Goal: Connect with others: Connect with other users

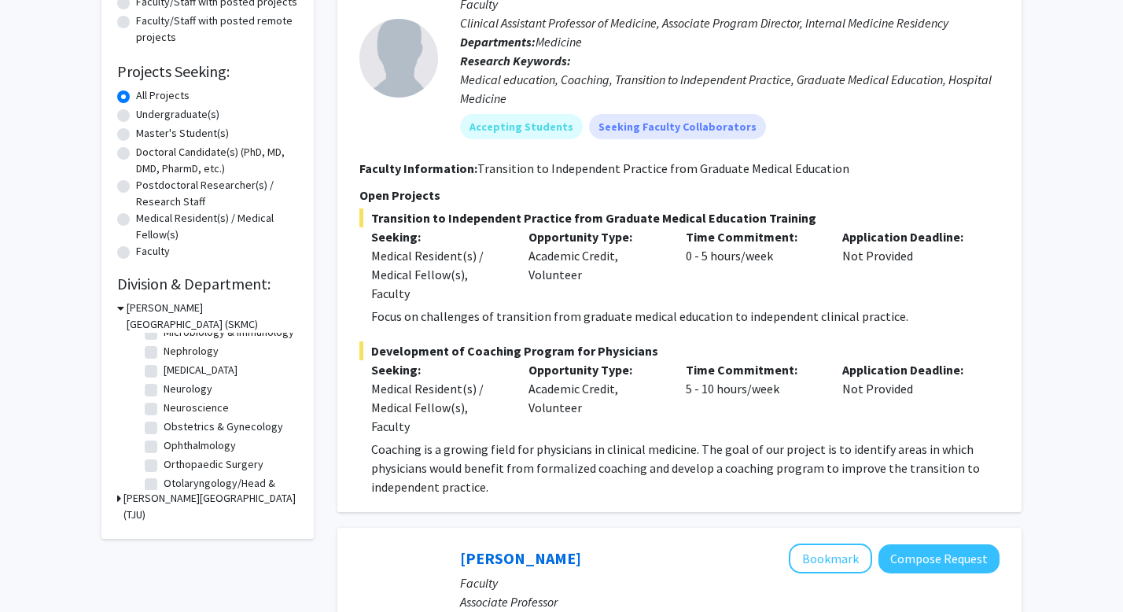
scroll to position [404, 0]
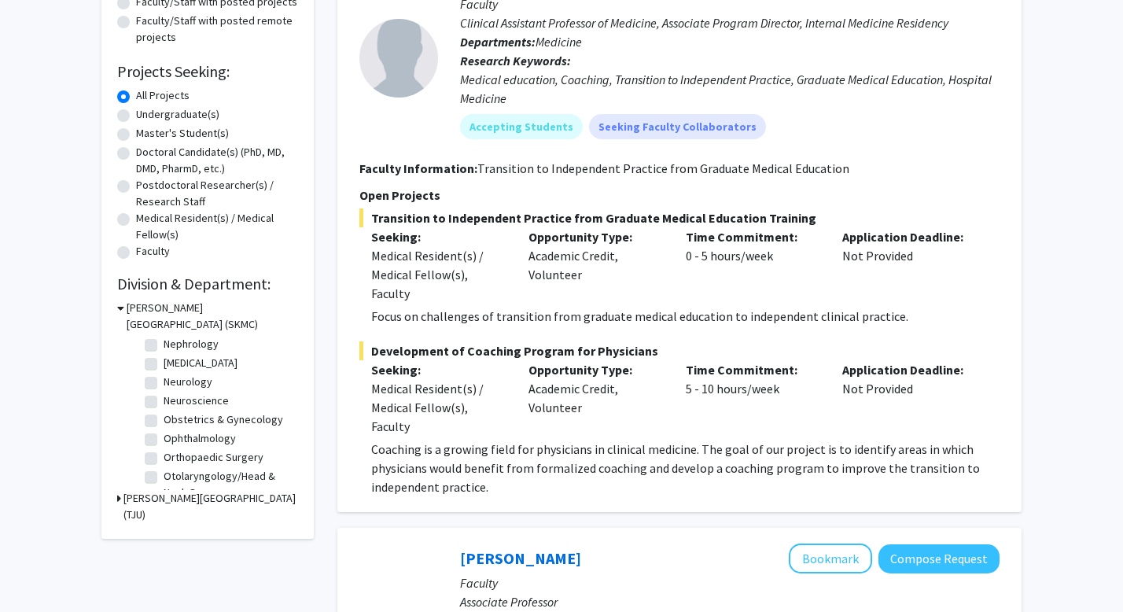
click at [164, 365] on label "[MEDICAL_DATA]" at bounding box center [201, 363] width 74 height 17
click at [164, 365] on input "[MEDICAL_DATA]" at bounding box center [169, 360] width 10 height 10
checkbox input "true"
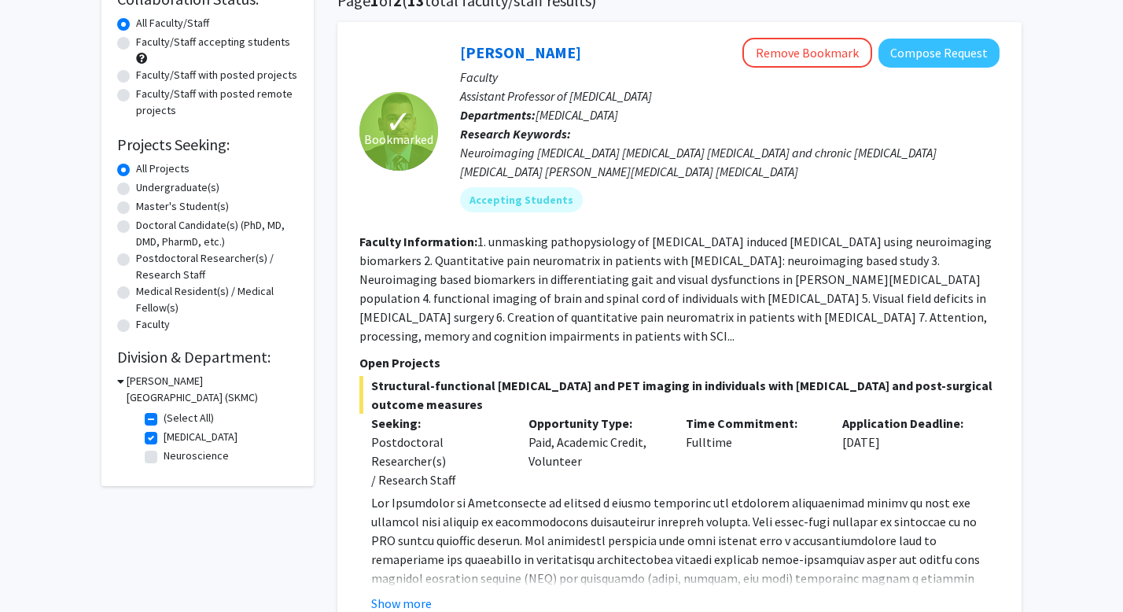
scroll to position [180, 0]
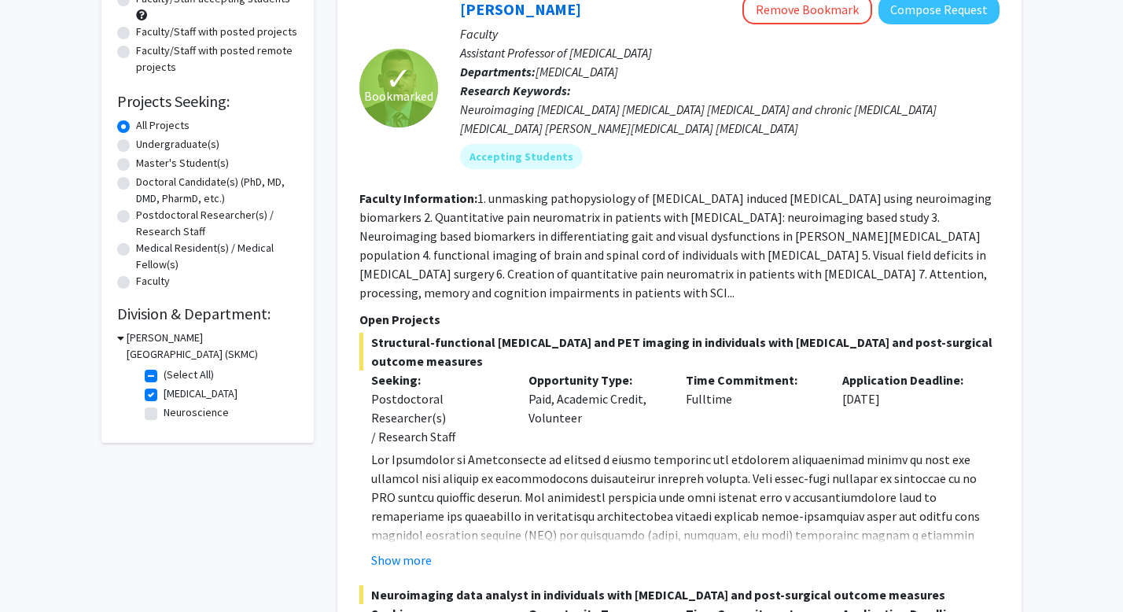
click at [164, 407] on label "Neuroscience" at bounding box center [196, 412] width 65 height 17
click at [164, 407] on input "Neuroscience" at bounding box center [169, 409] width 10 height 10
checkbox input "true"
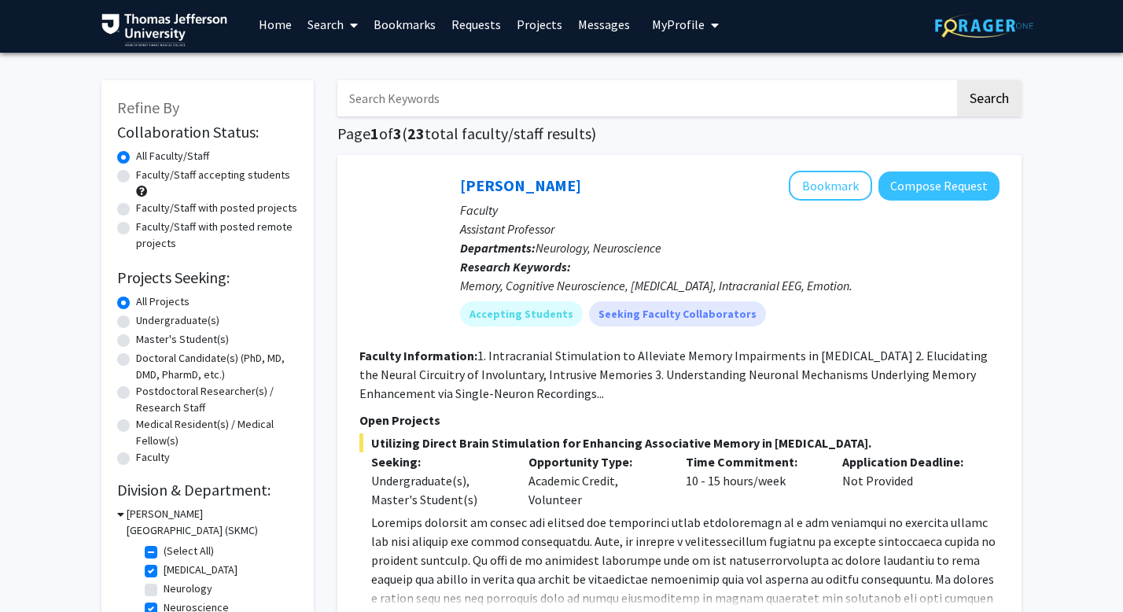
scroll to position [5, 0]
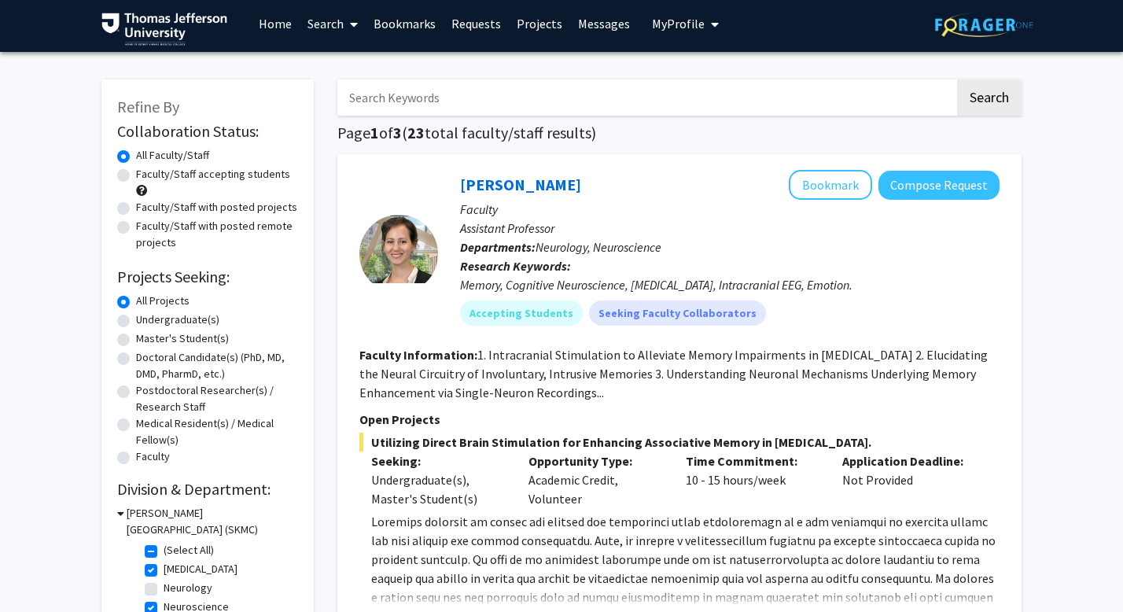
click at [164, 588] on label "Neurology" at bounding box center [188, 587] width 49 height 17
click at [164, 588] on input "Neurology" at bounding box center [169, 584] width 10 height 10
checkbox input "true"
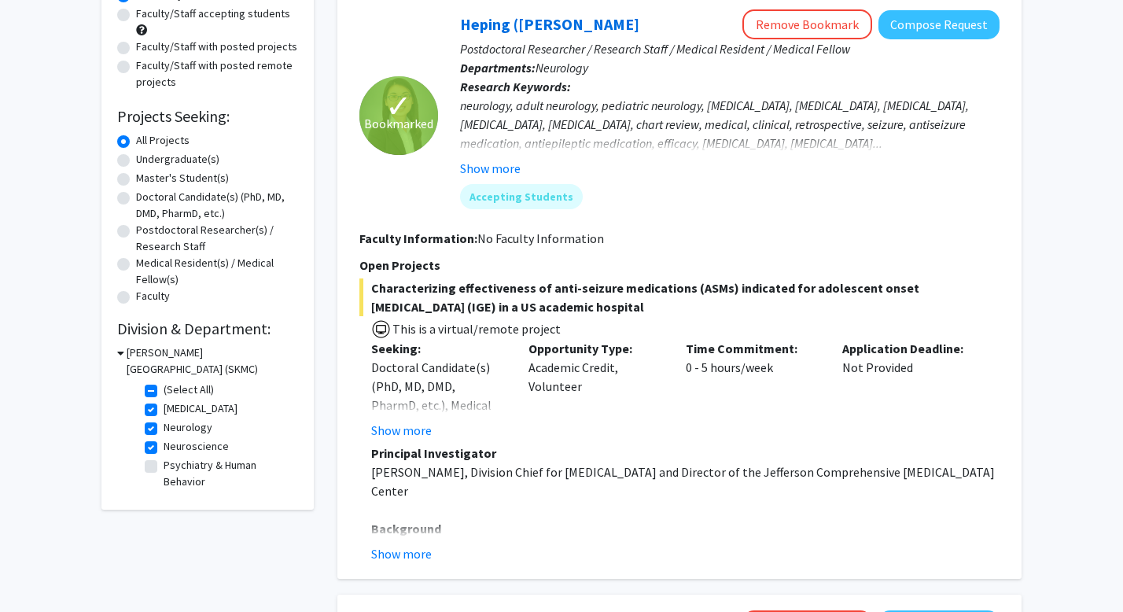
scroll to position [171, 0]
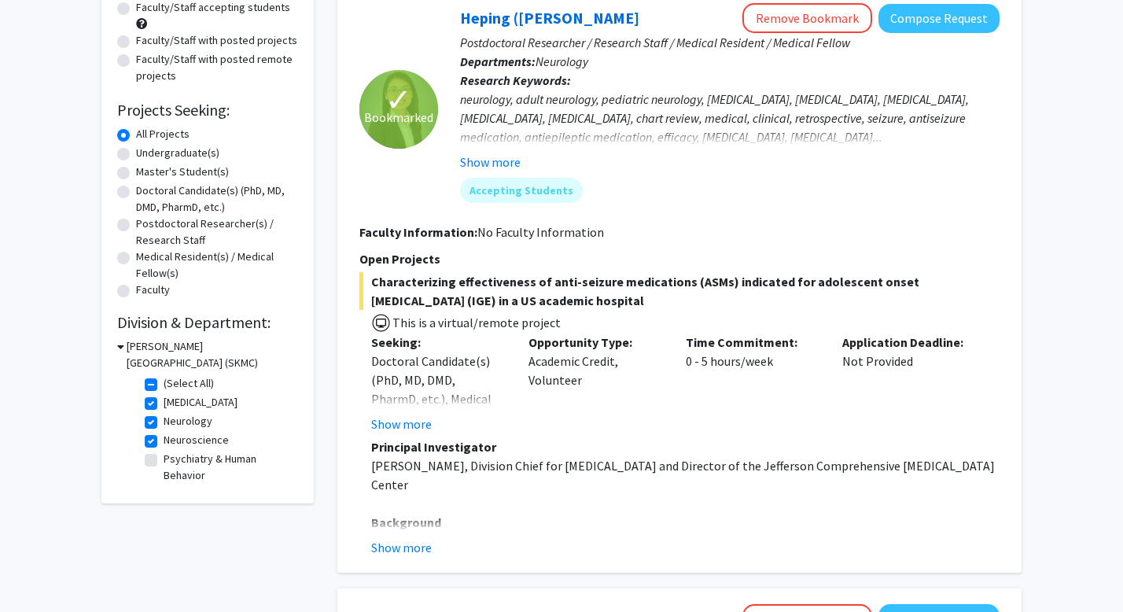
click at [420, 422] on button "Show more" at bounding box center [401, 423] width 61 height 19
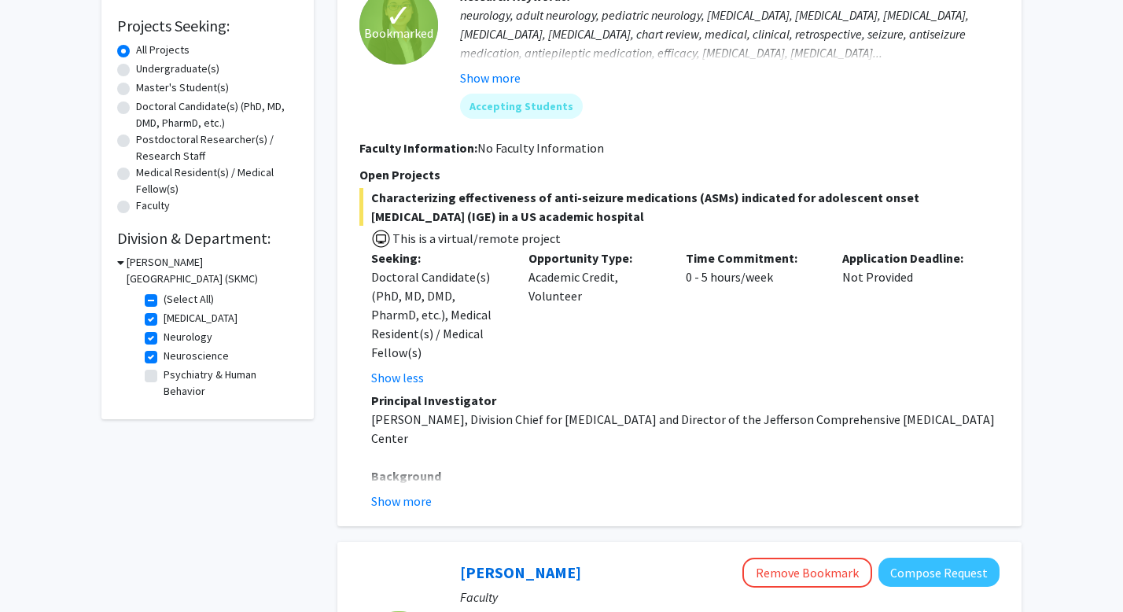
scroll to position [256, 0]
click at [431, 491] on div "Show more" at bounding box center [685, 500] width 628 height 19
click at [418, 491] on button "Show more" at bounding box center [401, 500] width 61 height 19
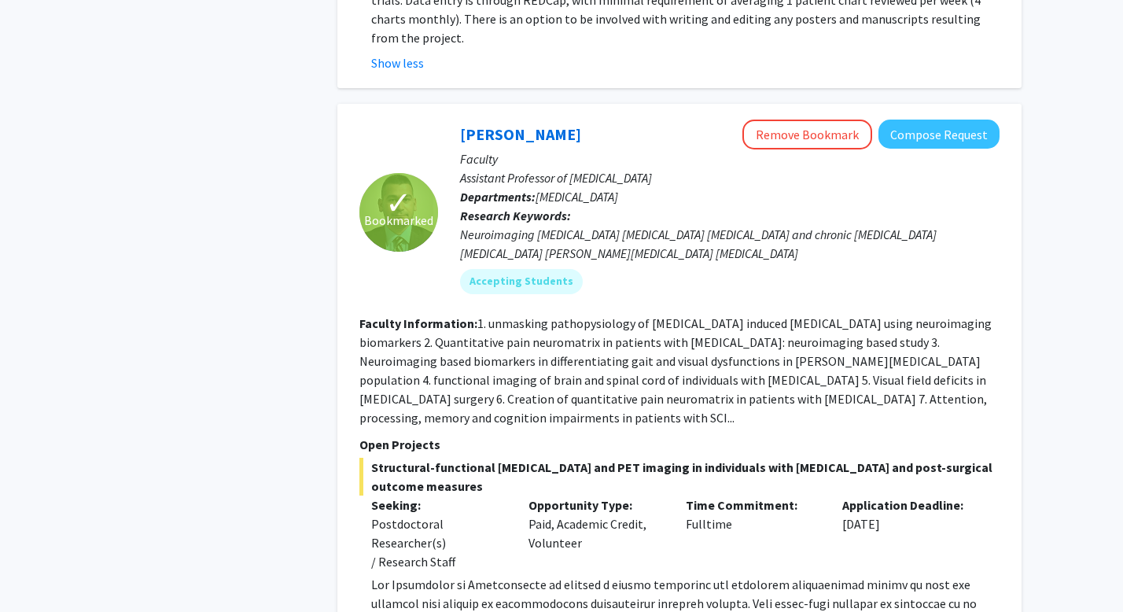
scroll to position [1148, 0]
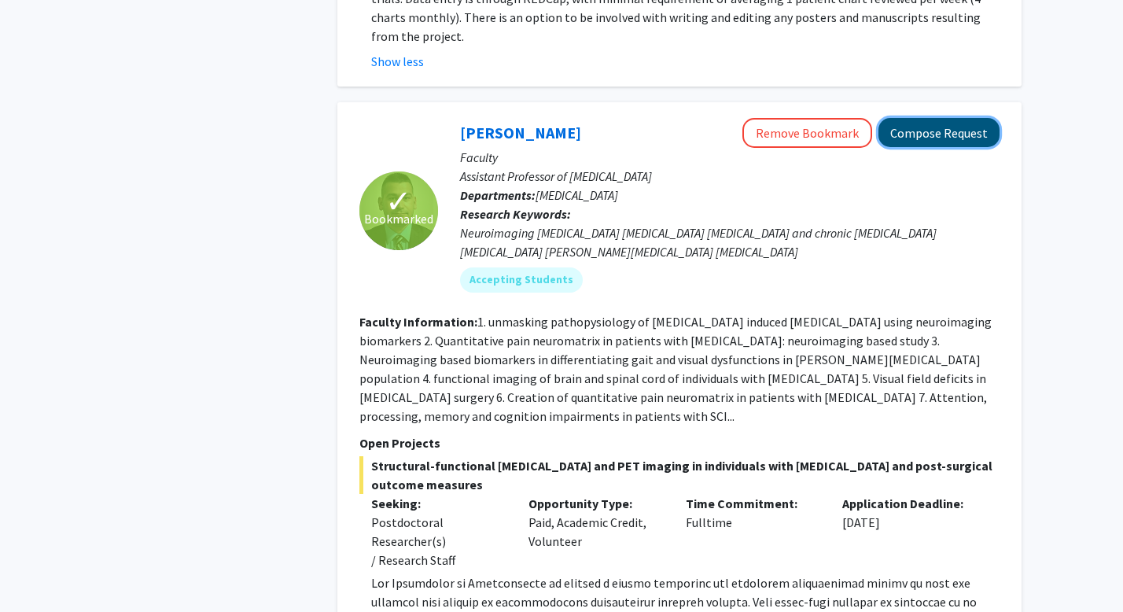
click at [944, 118] on button "Compose Request" at bounding box center [938, 132] width 121 height 29
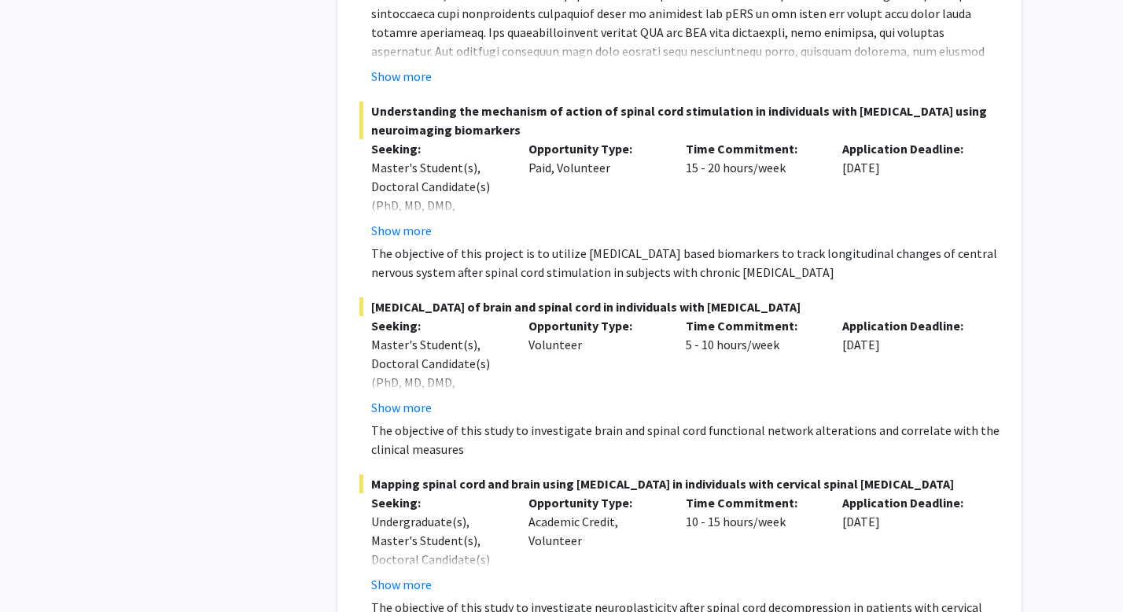
scroll to position [1498, 0]
click at [414, 404] on button "Show more" at bounding box center [401, 406] width 61 height 19
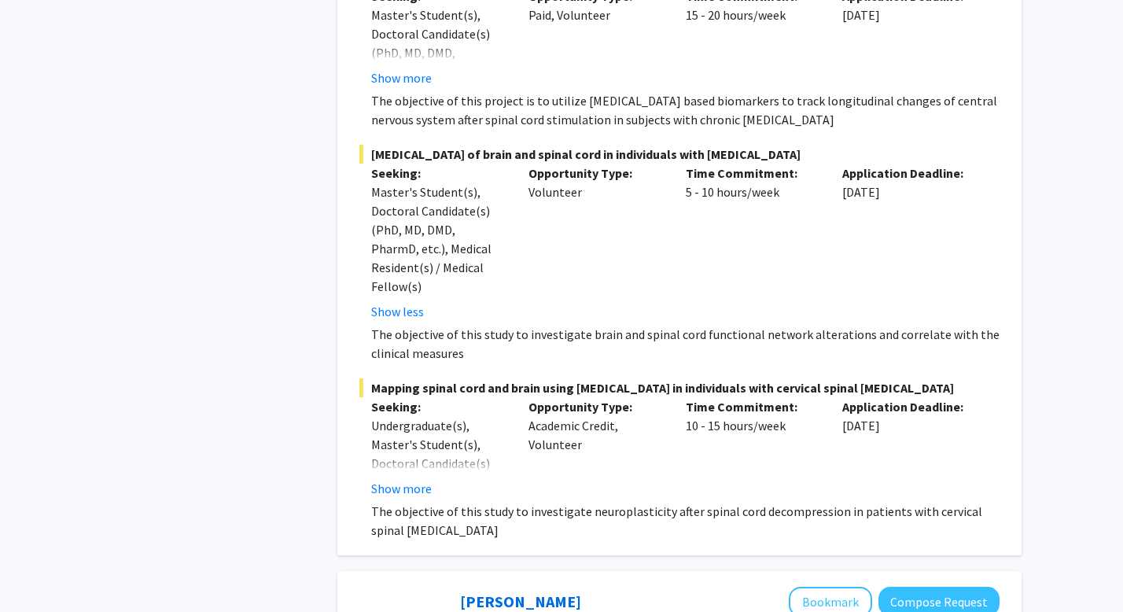
scroll to position [1651, 0]
click at [417, 478] on button "Show more" at bounding box center [401, 487] width 61 height 19
